Goal: Book appointment/travel/reservation

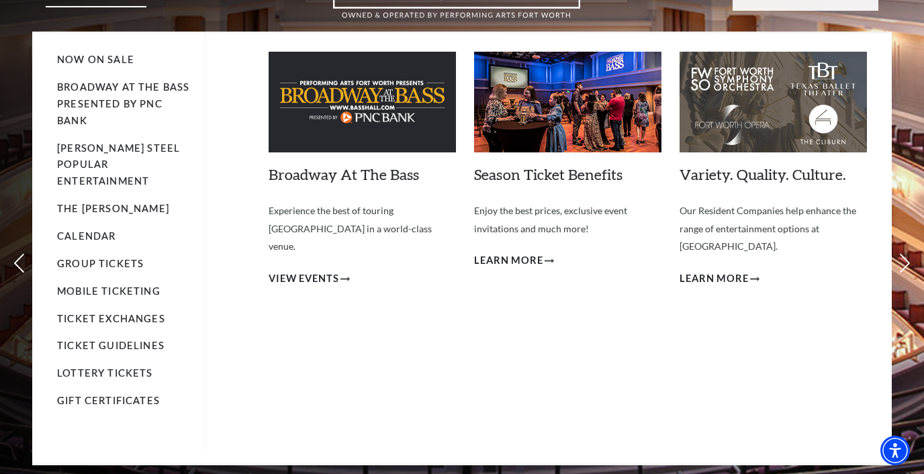
scroll to position [77, 0]
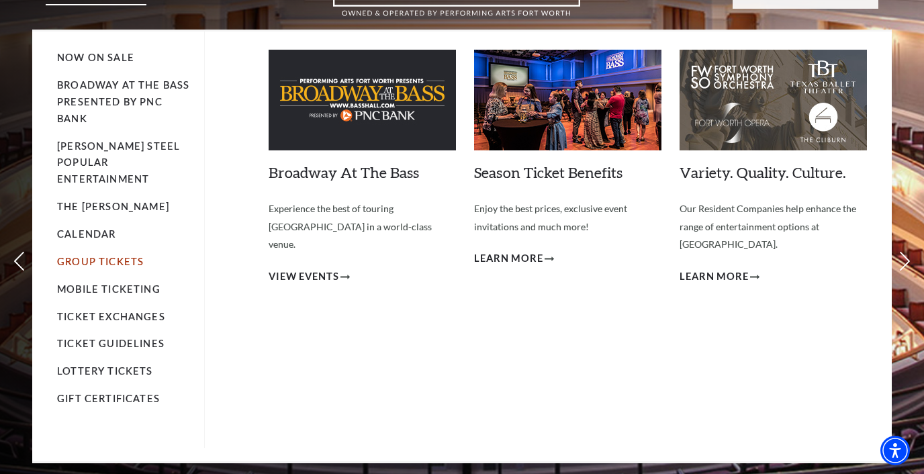
click at [105, 256] on link "Group Tickets" at bounding box center [100, 261] width 87 height 11
click at [97, 228] on link "Calendar" at bounding box center [86, 233] width 58 height 11
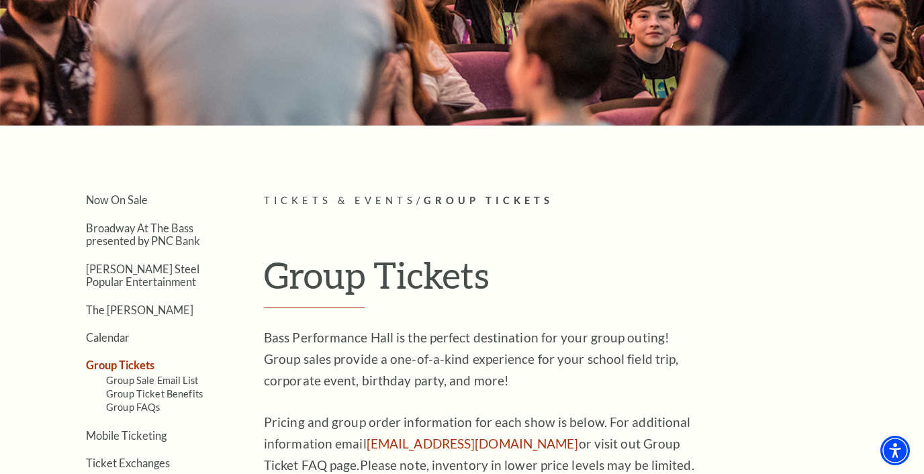
scroll to position [153, 0]
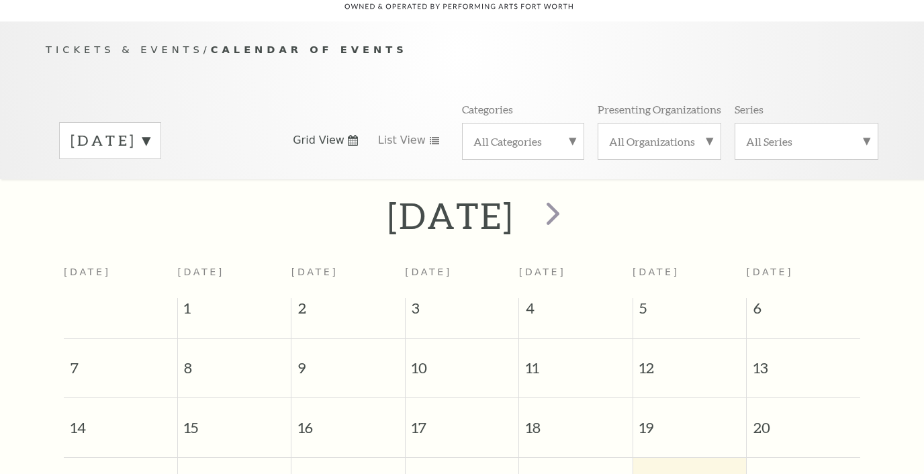
scroll to position [119, 0]
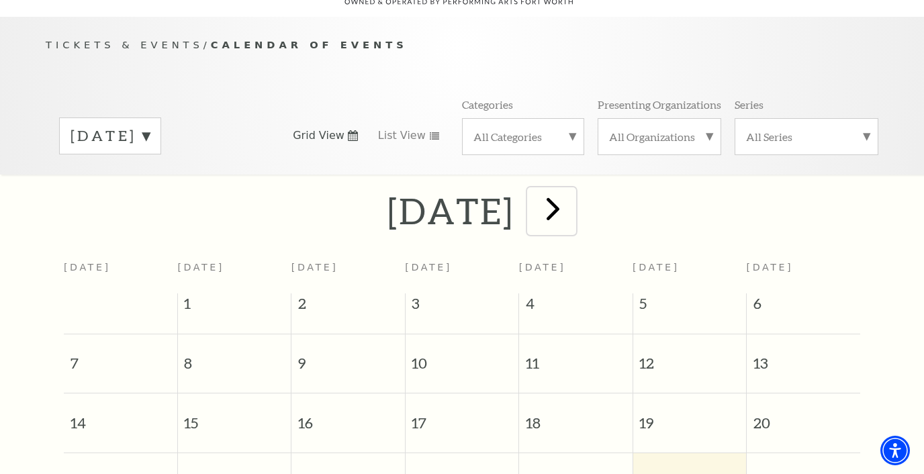
click at [572, 195] on span "next" at bounding box center [553, 208] width 38 height 38
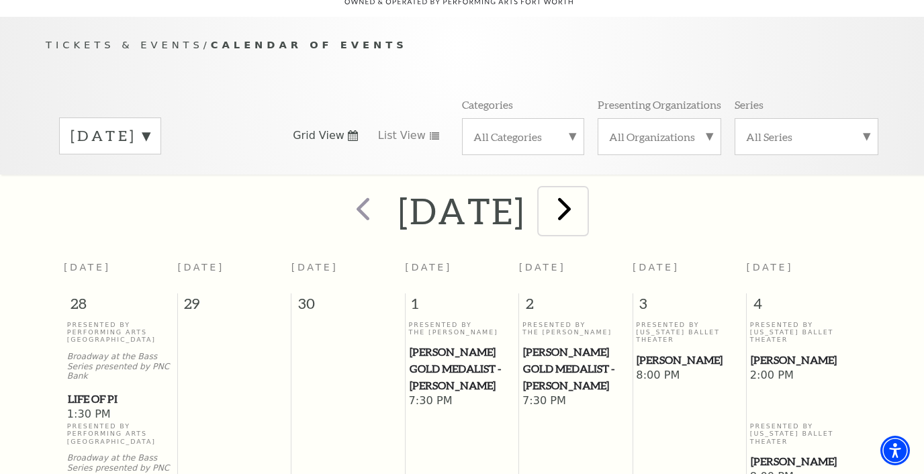
click at [583, 195] on span "next" at bounding box center [564, 208] width 38 height 38
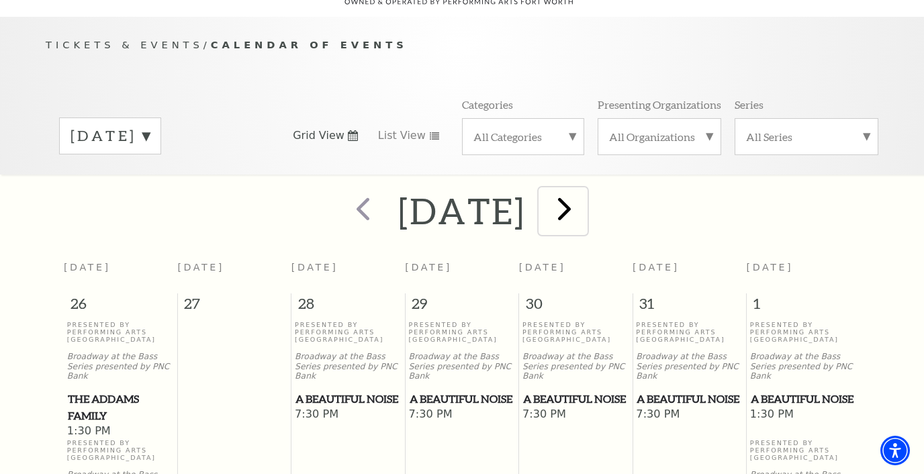
click at [583, 195] on span "next" at bounding box center [564, 208] width 38 height 38
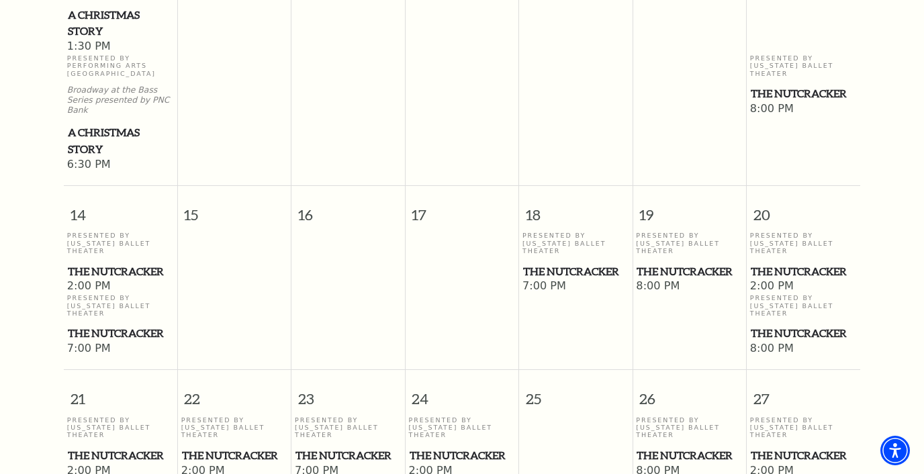
scroll to position [817, 0]
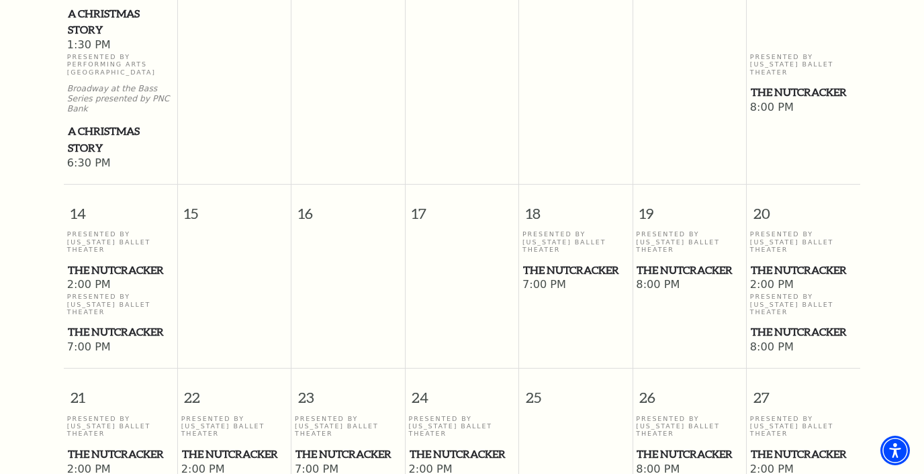
click at [549, 262] on span "The Nutcracker" at bounding box center [575, 270] width 105 height 17
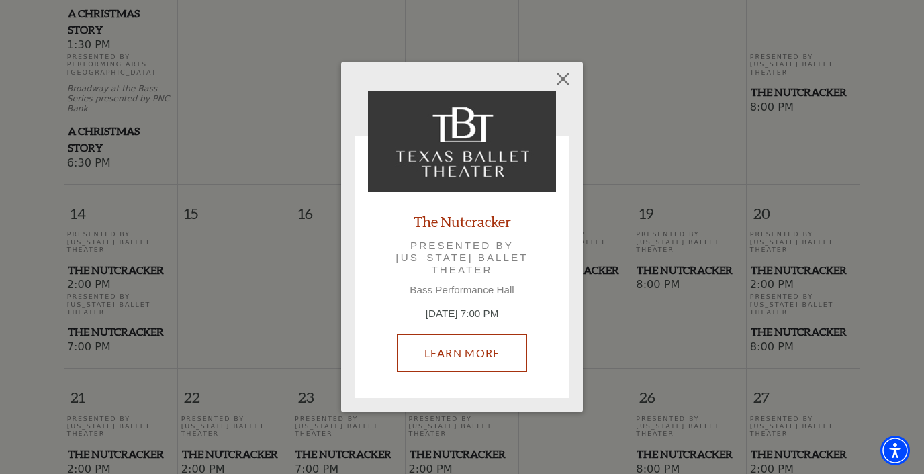
click at [472, 342] on link "Learn More" at bounding box center [462, 353] width 131 height 38
